Goal: Task Accomplishment & Management: Manage account settings

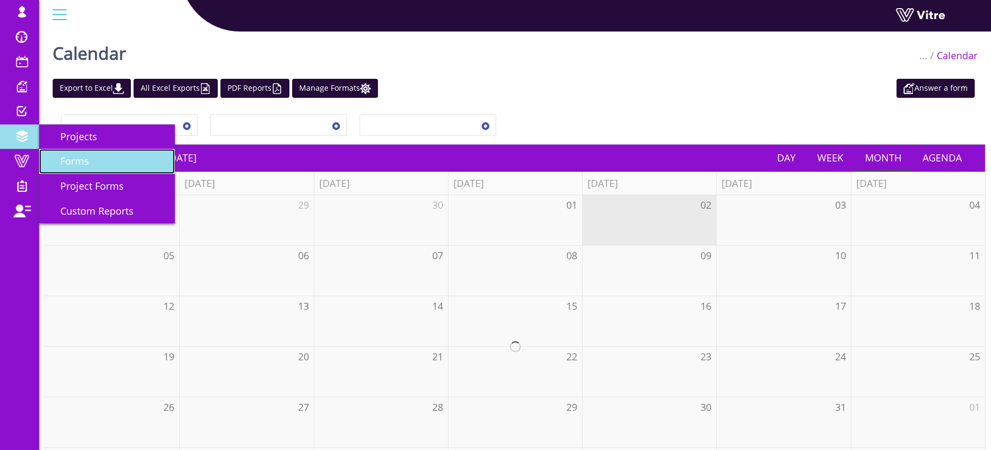
click at [93, 156] on link "Forms" at bounding box center [107, 161] width 136 height 25
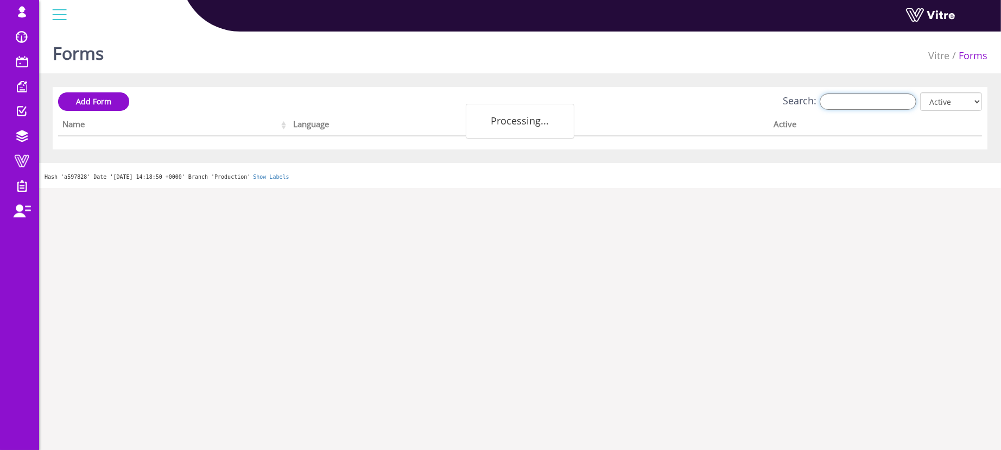
click at [843, 104] on input "Search:" at bounding box center [868, 101] width 97 height 16
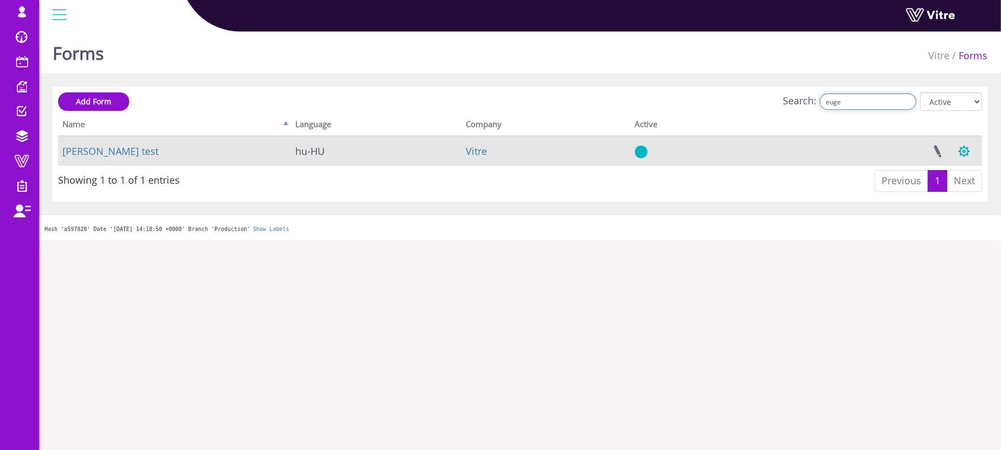
type input "euge"
click at [972, 142] on button "button" at bounding box center [964, 151] width 27 height 29
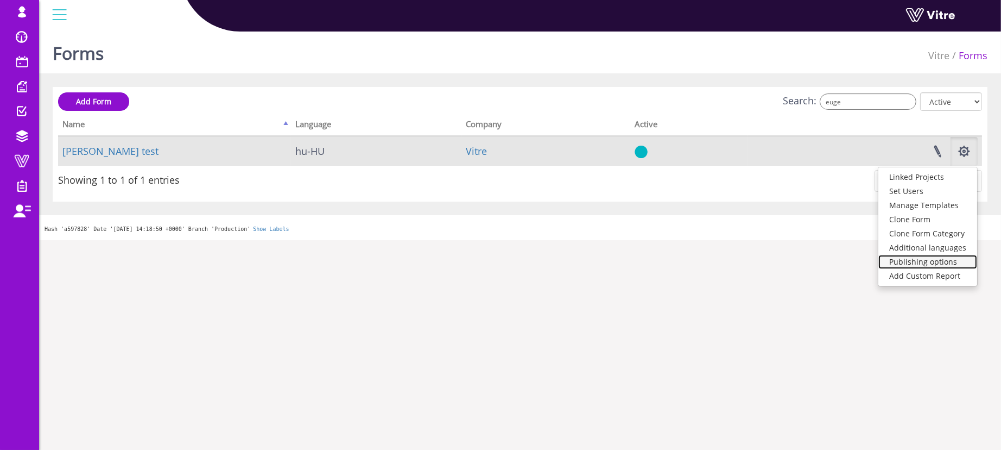
click at [911, 255] on link "Publishing options" at bounding box center [927, 262] width 99 height 14
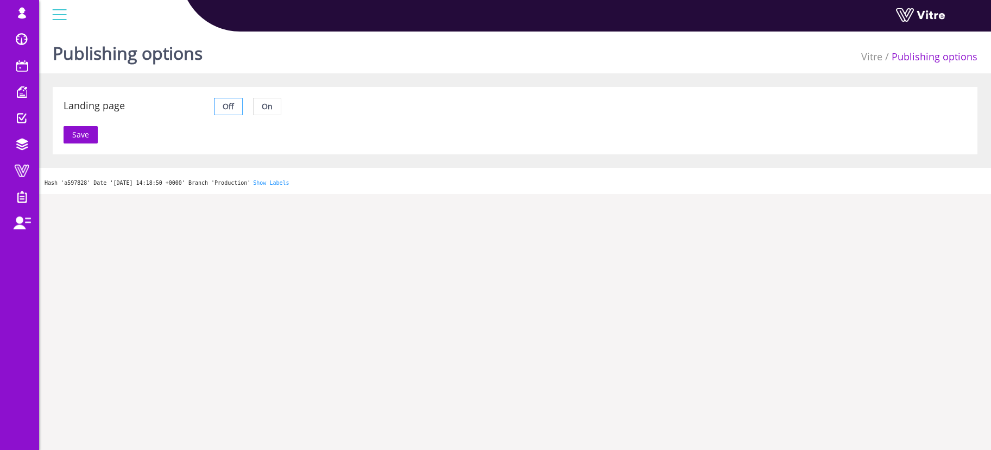
click at [270, 110] on span "On" at bounding box center [267, 106] width 11 height 10
click at [254, 109] on input "On" at bounding box center [254, 109] width 0 height 0
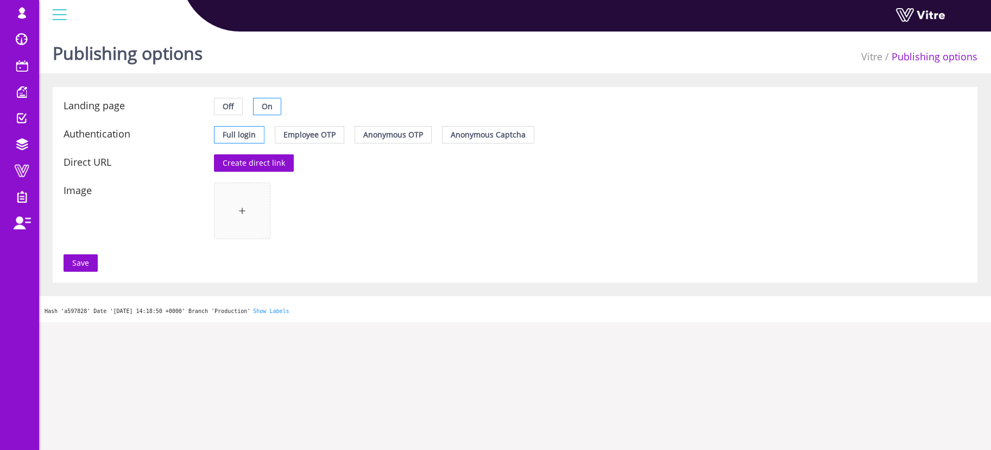
click at [472, 134] on span "Anonymous Captcha" at bounding box center [488, 134] width 75 height 10
click at [442, 137] on input "Anonymous Captcha" at bounding box center [442, 137] width 0 height 0
click at [262, 164] on span "Create direct link" at bounding box center [254, 163] width 62 height 12
click at [67, 267] on button "Save" at bounding box center [81, 262] width 34 height 17
click at [467, 162] on span "Copy Data" at bounding box center [466, 163] width 37 height 12
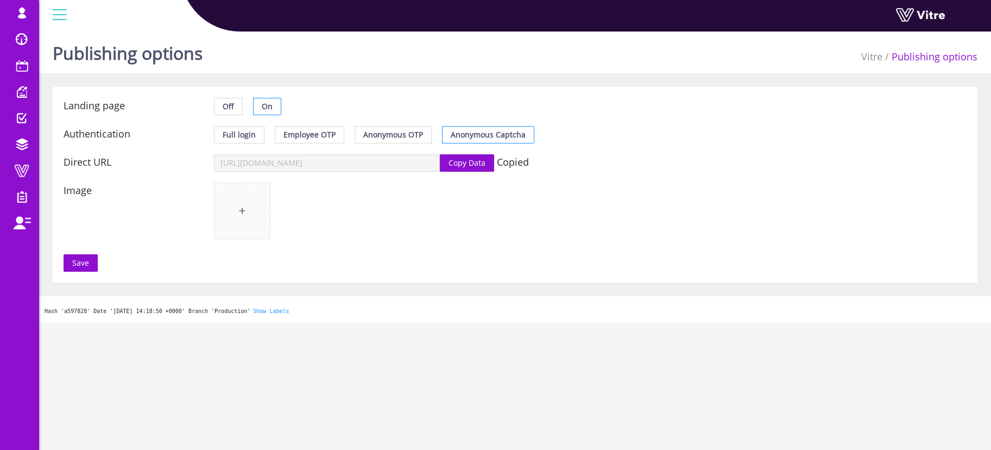
click at [0, 277] on div "roman Profile Notification Change Company English English Español Français Ital…" at bounding box center [19, 225] width 39 height 450
